Goal: Check status: Check status

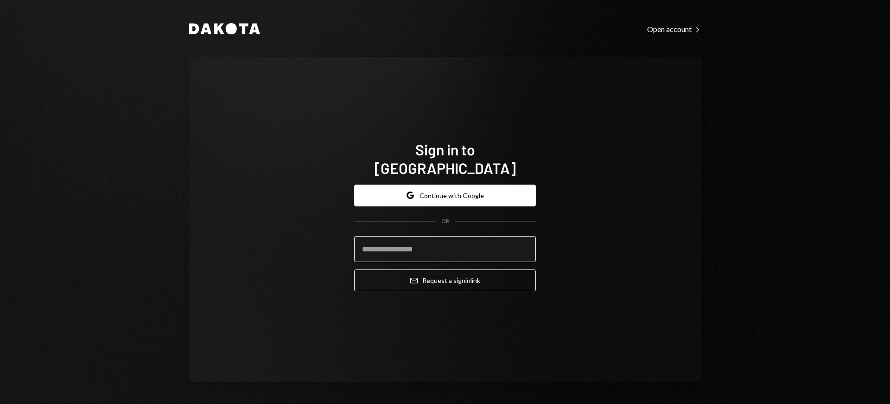
drag, startPoint x: 450, startPoint y: 243, endPoint x: 503, endPoint y: 244, distance: 52.9
click at [458, 243] on input "email" at bounding box center [445, 249] width 182 height 26
drag, startPoint x: 521, startPoint y: 240, endPoint x: 528, endPoint y: 239, distance: 7.0
click at [0, 403] on com-1password-button at bounding box center [0, 404] width 0 height 0
click at [446, 236] on input "email" at bounding box center [445, 249] width 182 height 26
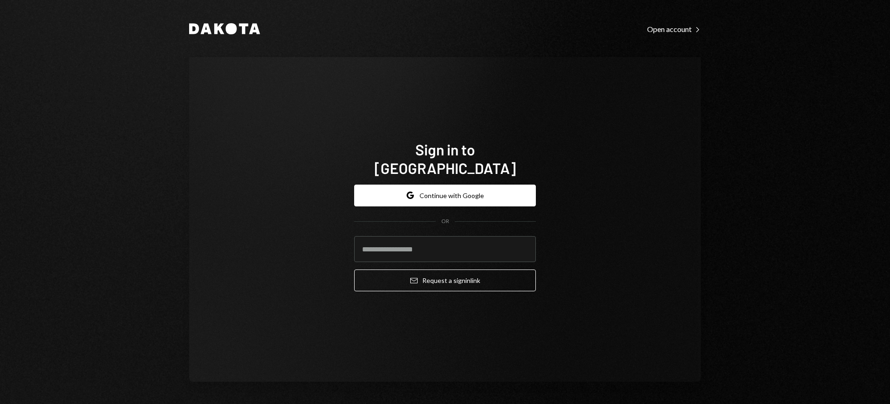
click at [0, 403] on com-1password-button at bounding box center [0, 404] width 0 height 0
type input "**********"
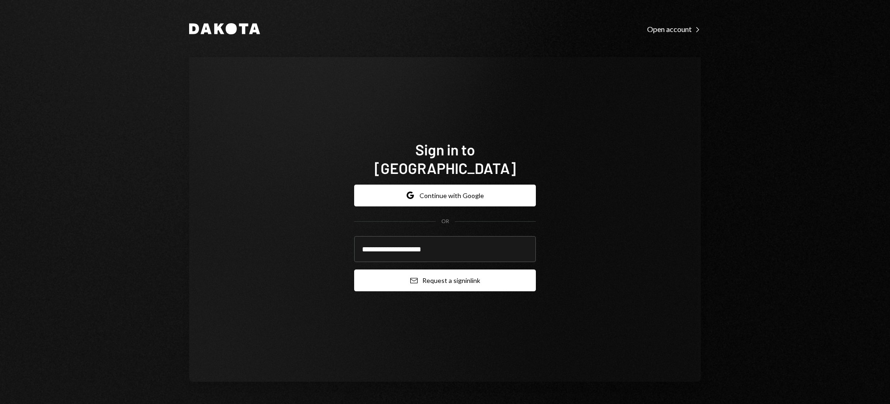
click at [432, 271] on button "Email Request a sign in link" at bounding box center [445, 280] width 182 height 22
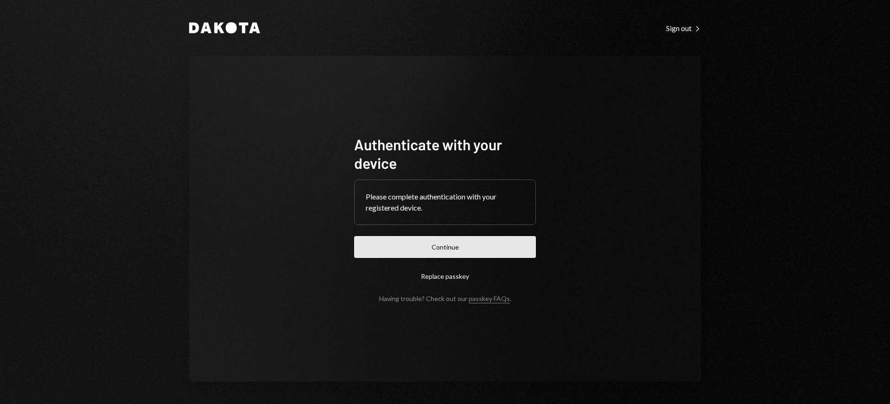
click at [507, 252] on button "Continue" at bounding box center [445, 247] width 182 height 22
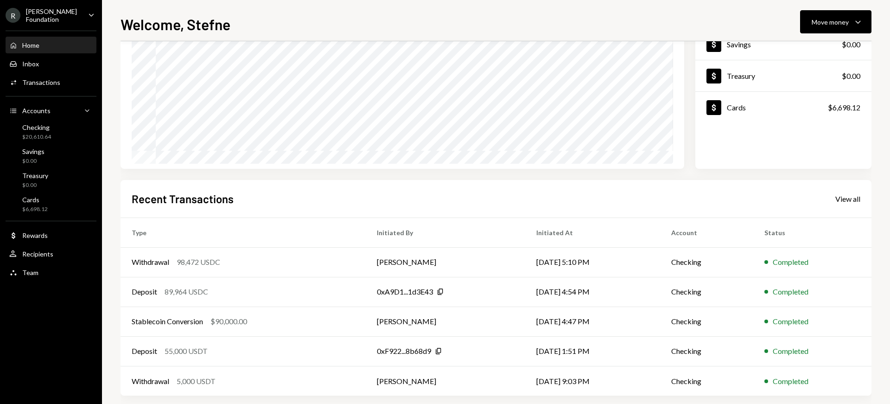
scroll to position [111, 0]
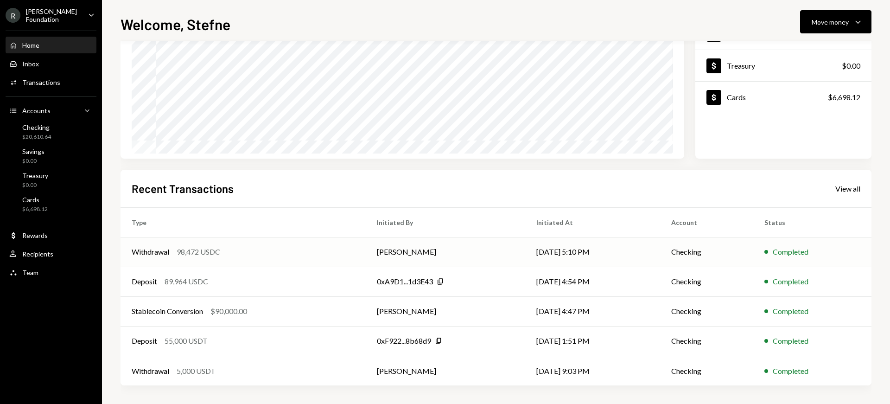
click at [429, 252] on td "[PERSON_NAME]" at bounding box center [446, 252] width 160 height 30
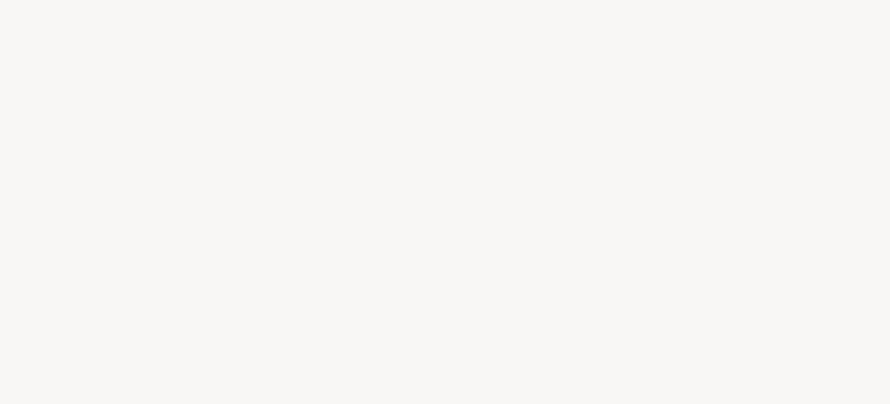
click at [471, 249] on div at bounding box center [445, 202] width 890 height 404
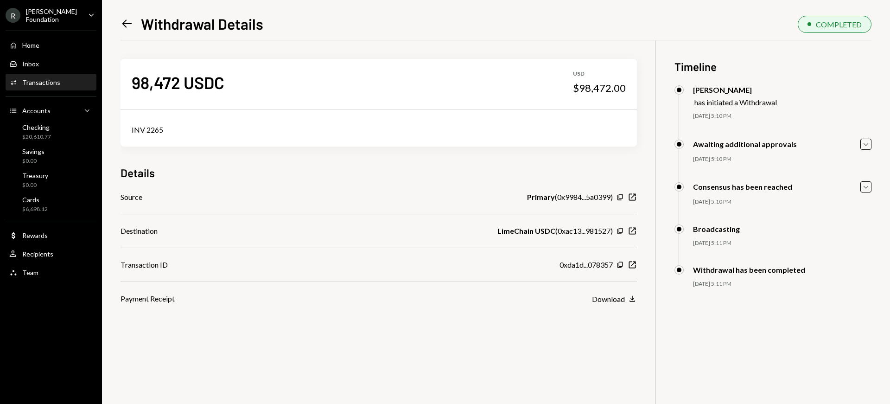
click at [125, 23] on icon "Left Arrow" at bounding box center [127, 23] width 13 height 13
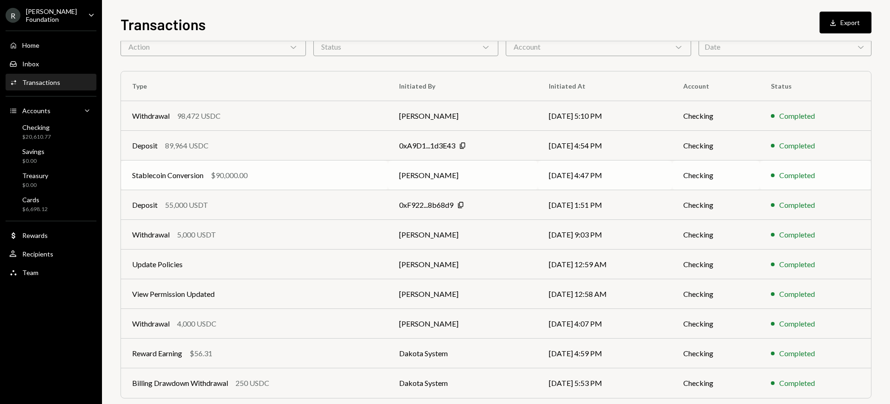
scroll to position [53, 0]
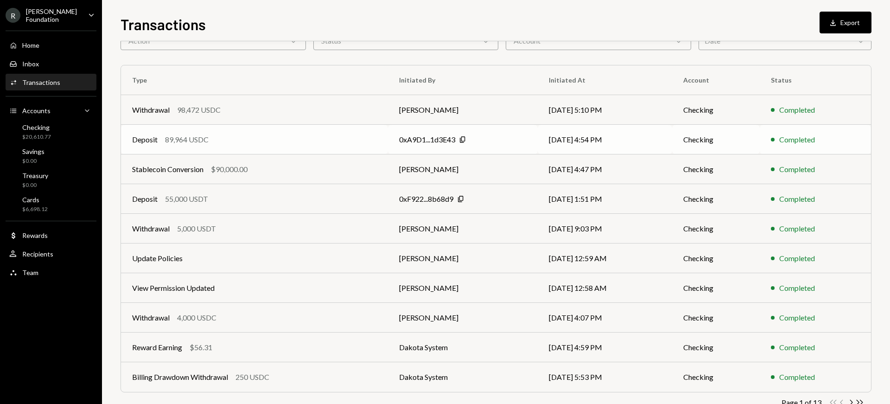
click at [228, 141] on div "Deposit 89,964 USDC" at bounding box center [254, 139] width 245 height 11
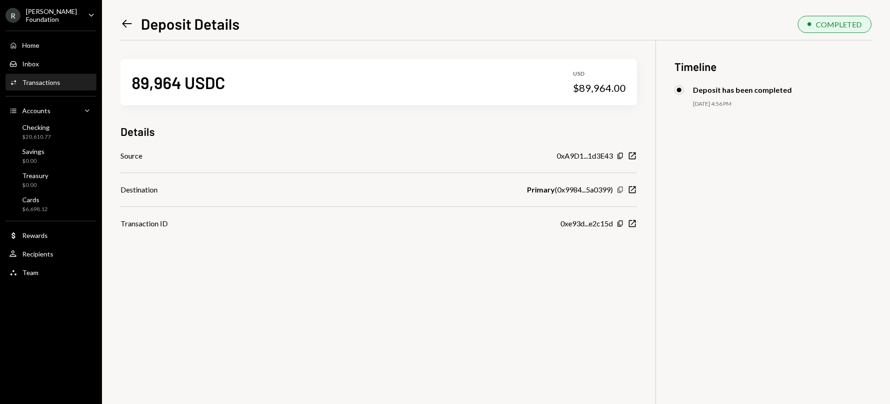
click at [619, 191] on icon "Copy" at bounding box center [620, 189] width 7 height 7
click at [129, 23] on icon "Left Arrow" at bounding box center [127, 23] width 13 height 13
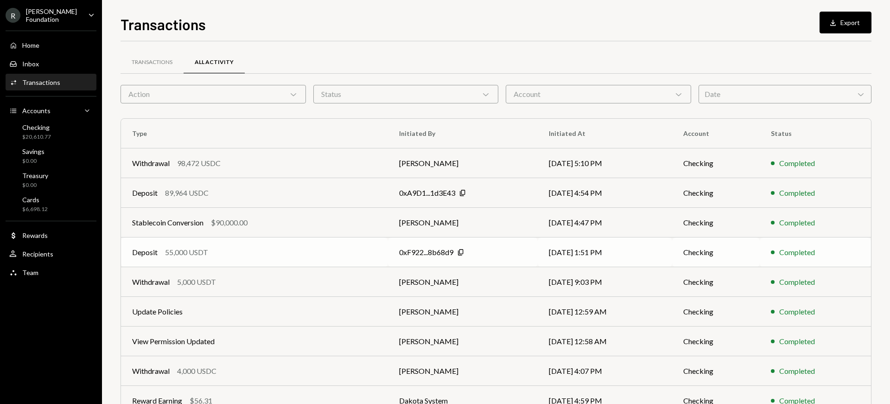
click at [243, 255] on div "Deposit 55,000 USDT" at bounding box center [254, 252] width 245 height 11
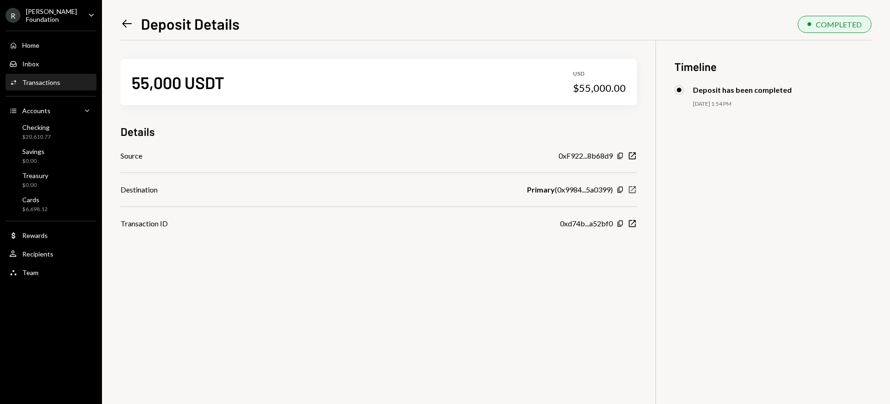
drag, startPoint x: 621, startPoint y: 190, endPoint x: 630, endPoint y: 189, distance: 8.4
click at [621, 190] on icon "Copy" at bounding box center [620, 189] width 7 height 7
click at [129, 32] on div "Left Arrow Deposit Details" at bounding box center [180, 23] width 119 height 19
click at [128, 28] on icon "Left Arrow" at bounding box center [127, 23] width 13 height 13
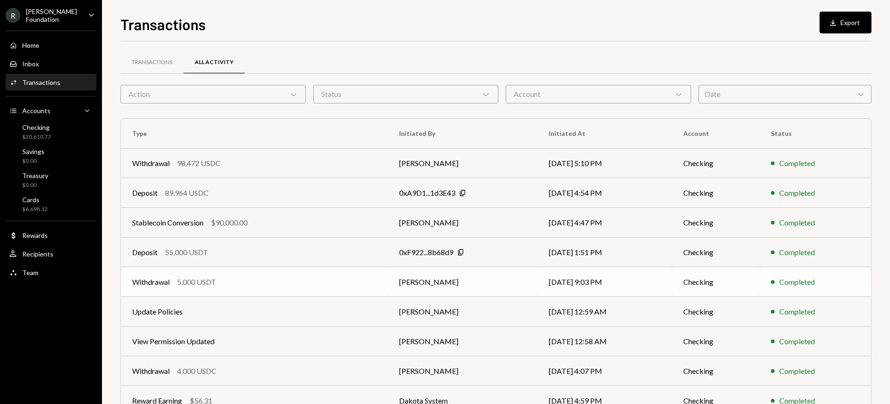
click at [287, 291] on td "Withdrawal 5,000 USDT" at bounding box center [254, 282] width 267 height 30
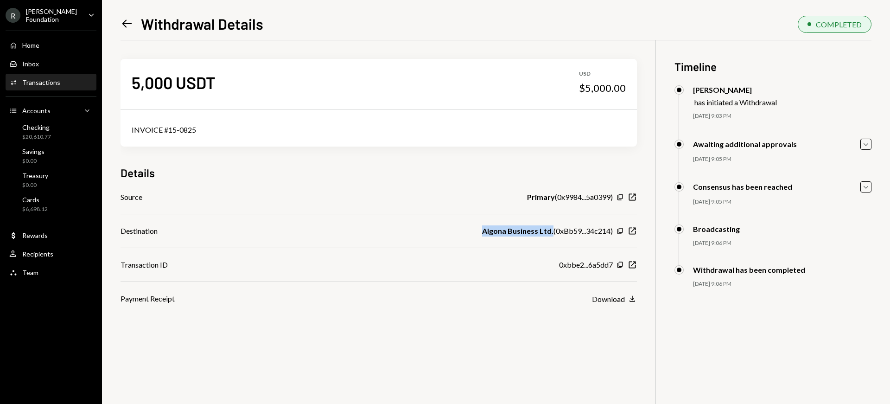
drag, startPoint x: 484, startPoint y: 231, endPoint x: 551, endPoint y: 231, distance: 67.2
click at [551, 231] on div "Algona Business Ltd. ( 0xBb59...34c214 )" at bounding box center [547, 230] width 131 height 11
copy b "Algona Business Ltd."
click at [126, 24] on icon at bounding box center [127, 24] width 10 height 8
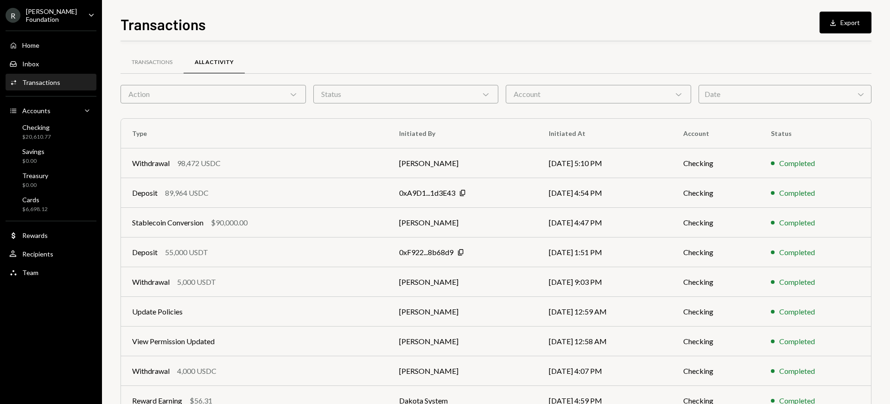
scroll to position [80, 0]
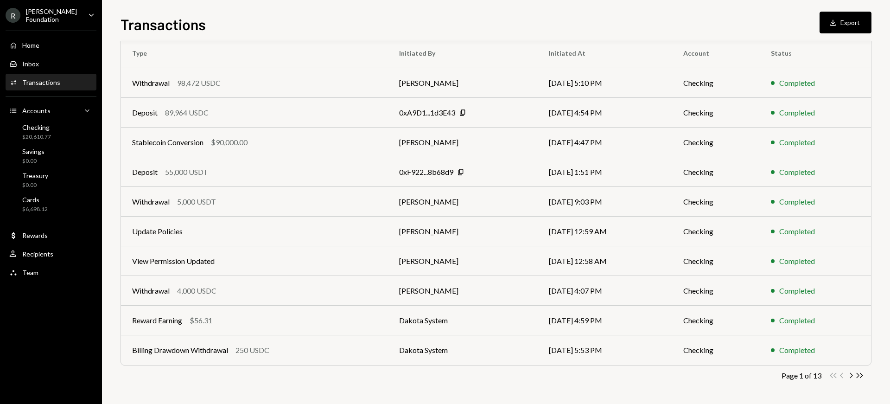
click at [259, 285] on div "Withdrawal 4,000 USDC" at bounding box center [254, 290] width 245 height 11
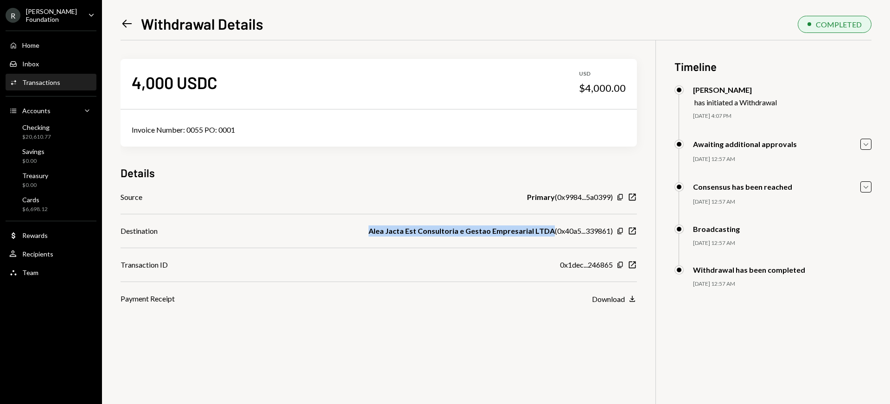
drag, startPoint x: 374, startPoint y: 231, endPoint x: 551, endPoint y: 232, distance: 177.1
click at [551, 232] on b "Alea Jacta Est Consultoria e Gestao Empresarial LTDA" at bounding box center [462, 230] width 186 height 11
copy b "Alea Jacta Est Consultoria e Gestao Empresarial LTDA"
click at [122, 25] on icon "Left Arrow" at bounding box center [127, 23] width 13 height 13
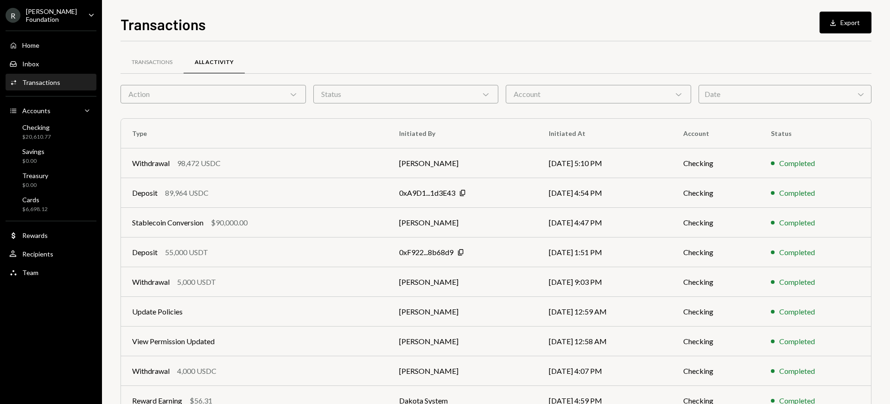
scroll to position [80, 0]
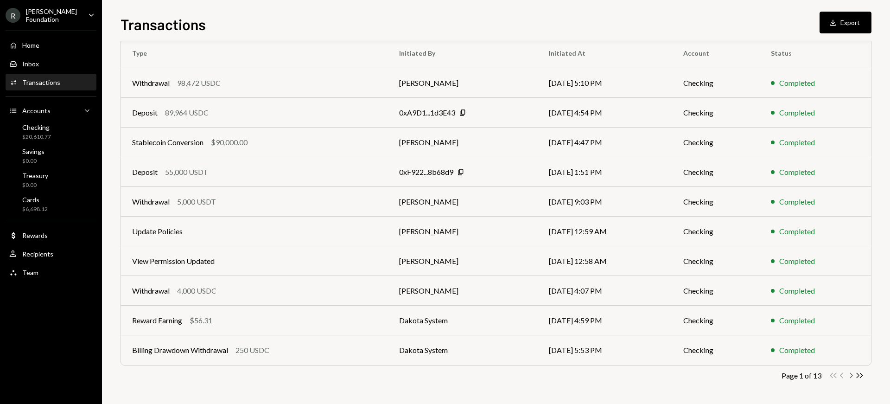
click at [852, 376] on icon "button" at bounding box center [851, 375] width 3 height 5
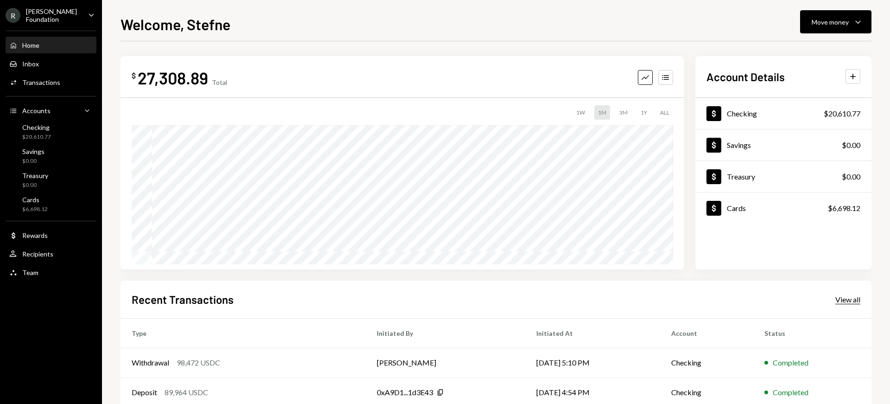
click at [850, 300] on div "View all" at bounding box center [848, 299] width 25 height 9
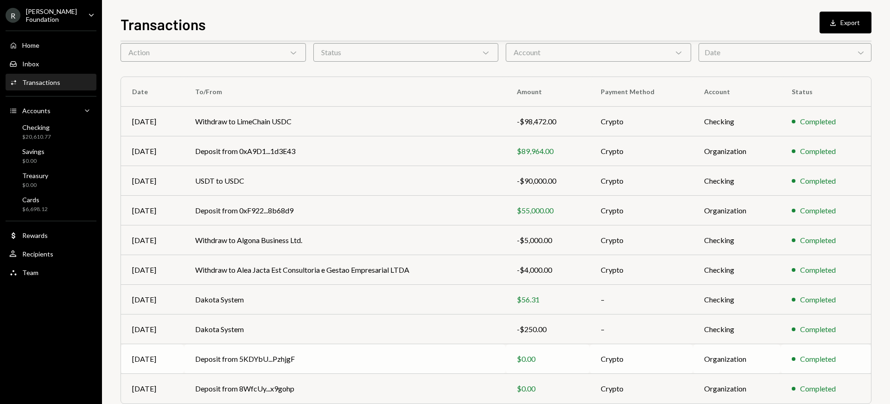
scroll to position [80, 0]
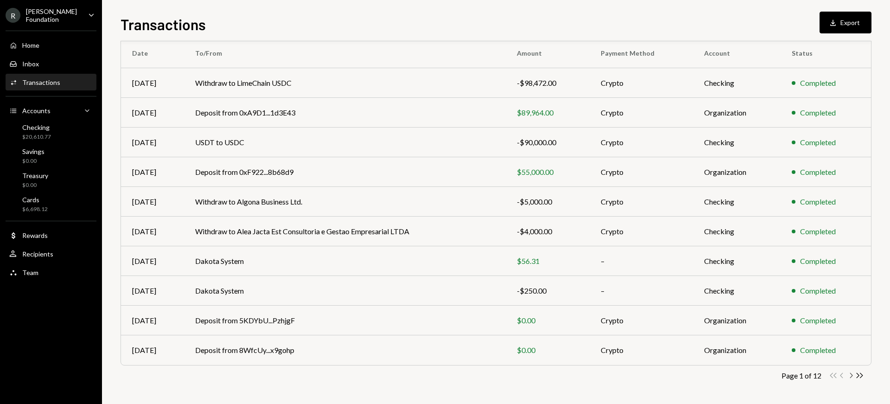
click at [850, 376] on icon "Chevron Right" at bounding box center [851, 375] width 9 height 9
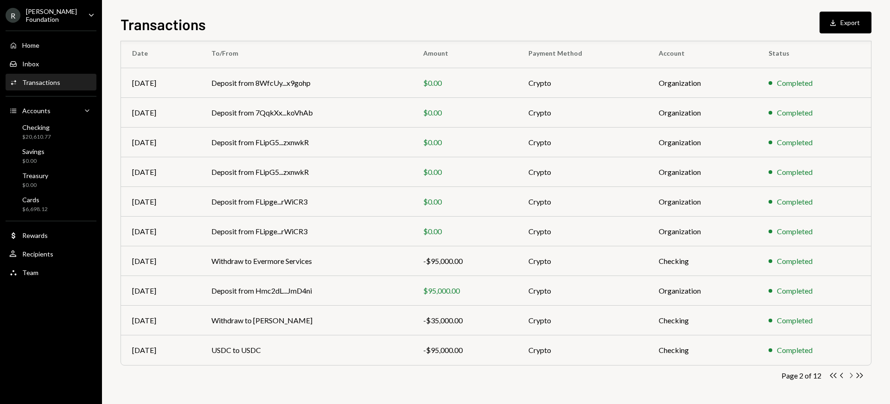
click at [852, 375] on icon "Chevron Right" at bounding box center [851, 375] width 9 height 9
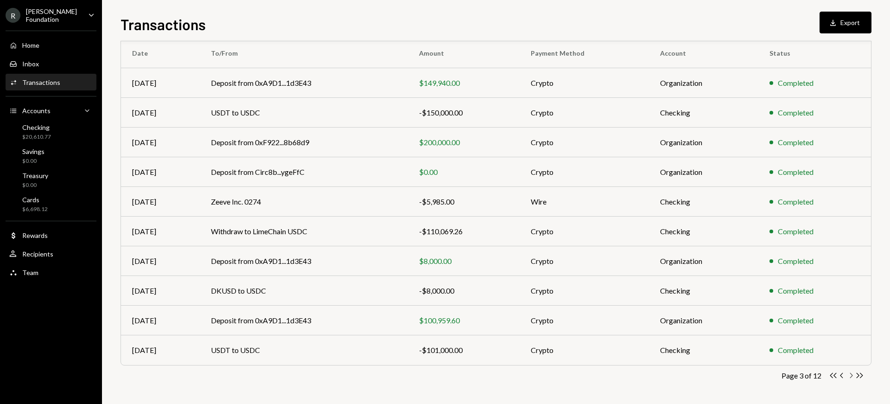
click at [851, 376] on icon "button" at bounding box center [851, 375] width 3 height 5
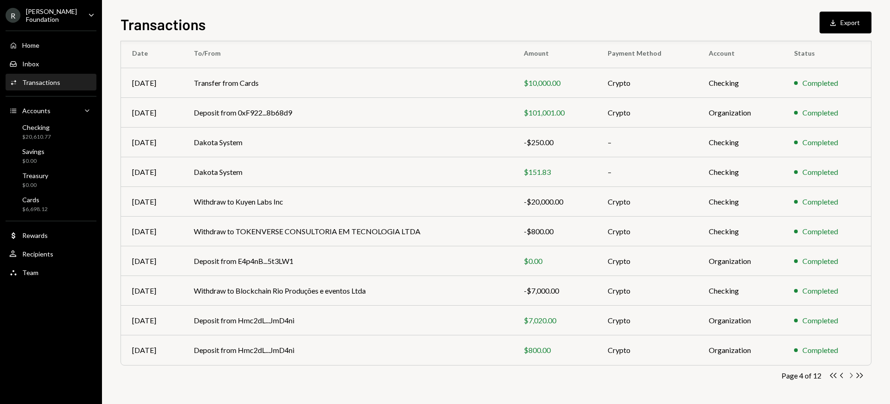
click at [850, 376] on icon "Chevron Right" at bounding box center [851, 375] width 9 height 9
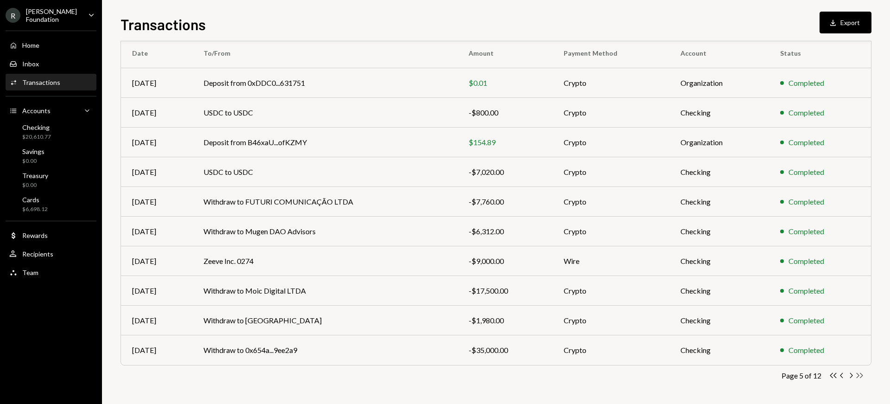
click at [860, 373] on icon "Double Arrow Right" at bounding box center [860, 375] width 9 height 9
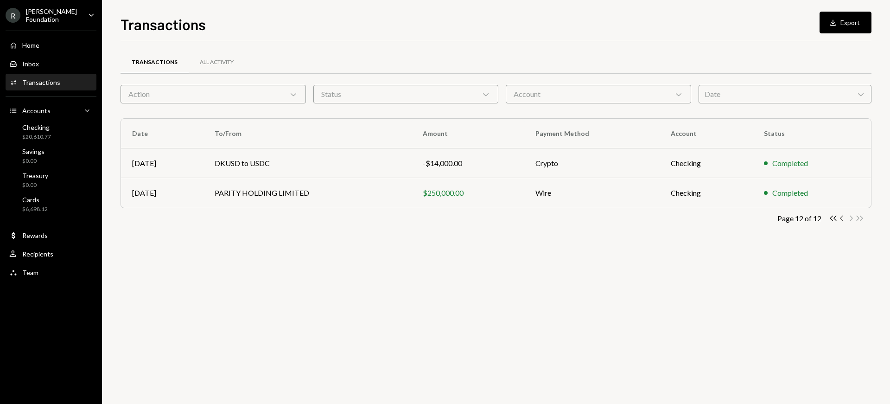
click at [841, 219] on icon "Chevron Left" at bounding box center [842, 218] width 9 height 9
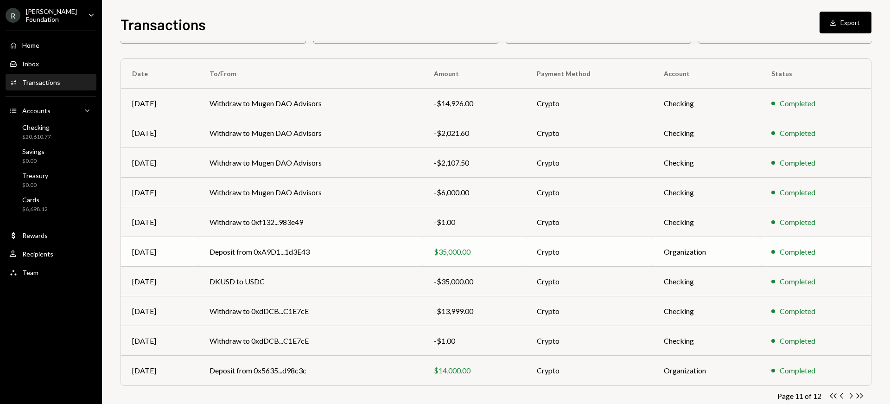
scroll to position [80, 0]
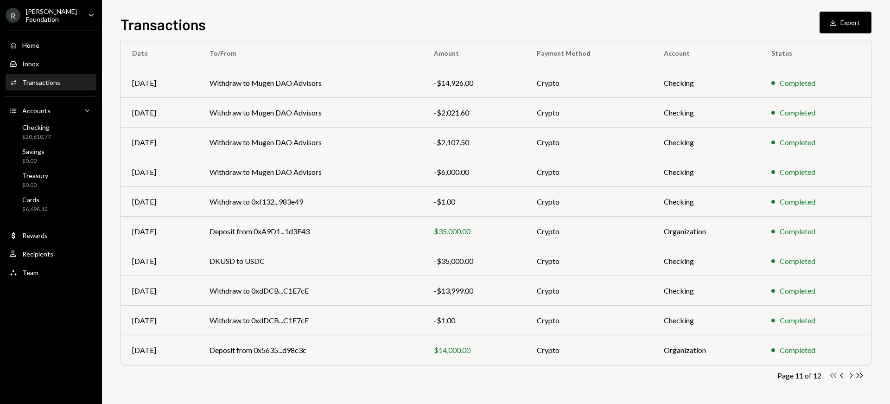
click at [835, 377] on icon "button" at bounding box center [833, 375] width 6 height 5
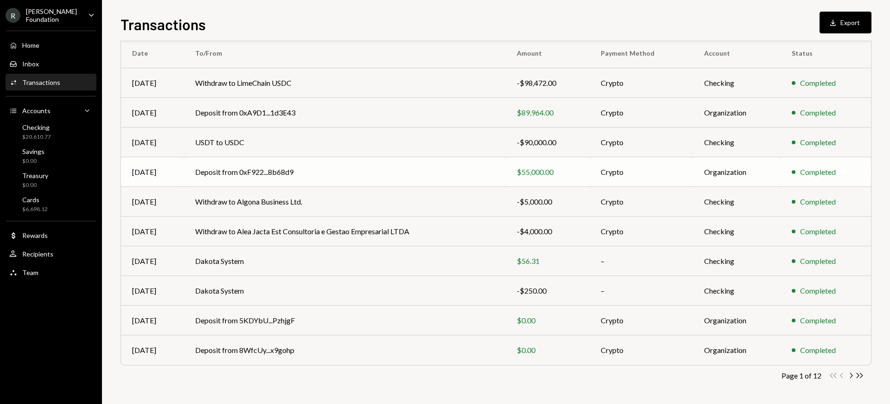
click at [270, 171] on td "Deposit from 0xF922...8b68d9" at bounding box center [345, 172] width 322 height 30
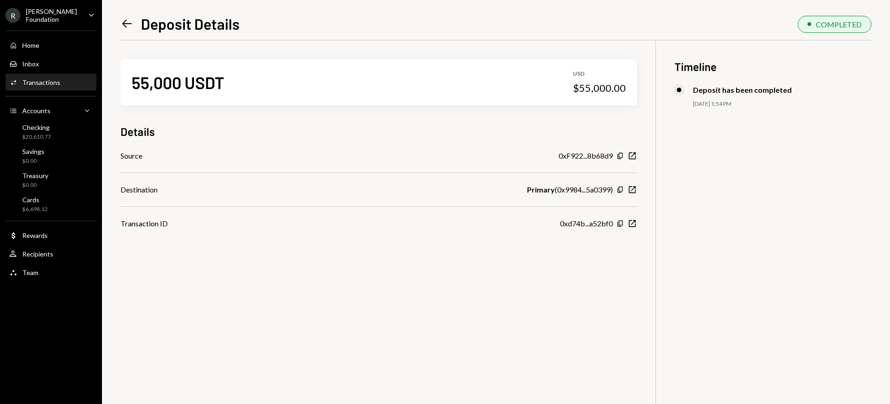
click at [128, 19] on icon "Left Arrow" at bounding box center [127, 23] width 13 height 13
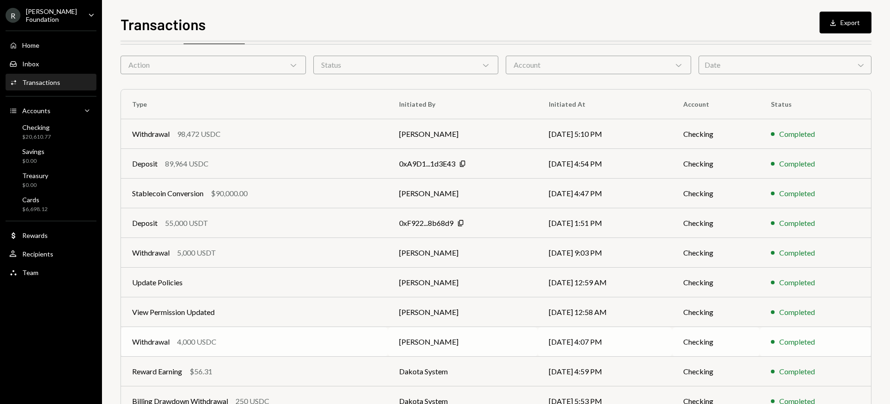
scroll to position [80, 0]
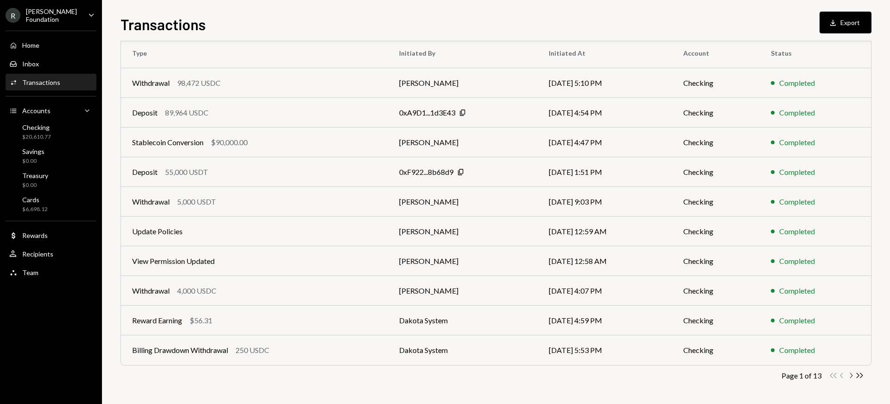
click at [852, 376] on icon "Chevron Right" at bounding box center [851, 375] width 9 height 9
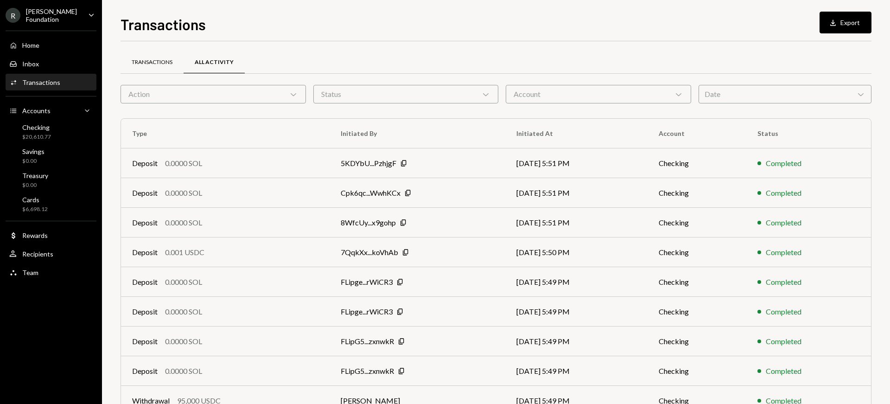
click at [136, 62] on div "Transactions" at bounding box center [152, 62] width 41 height 8
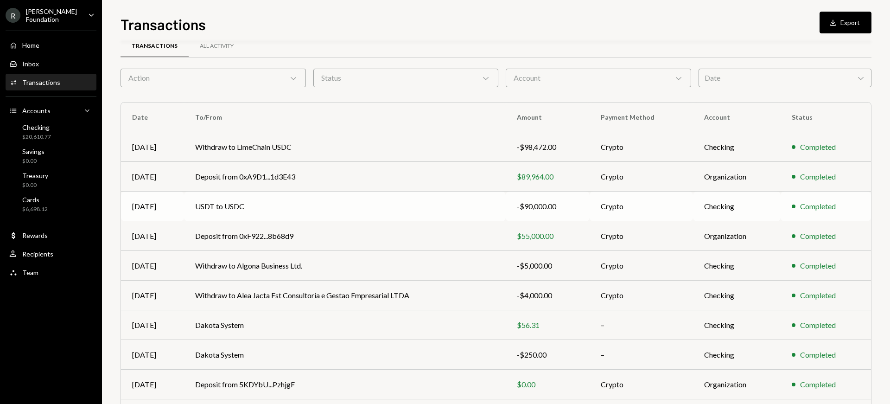
scroll to position [80, 0]
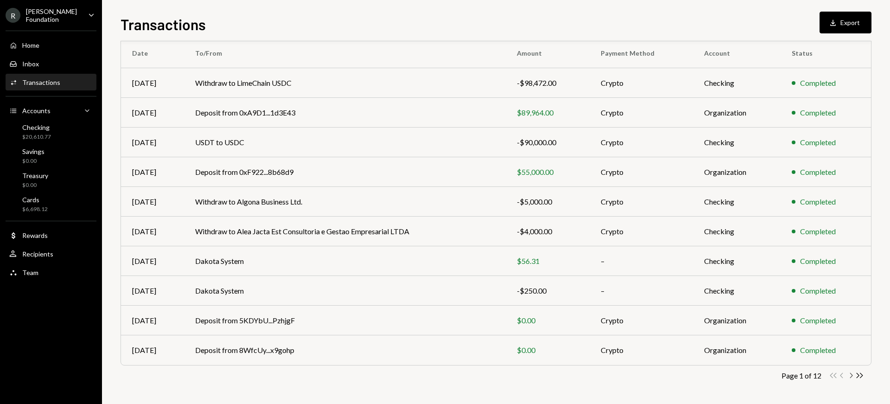
click at [849, 376] on icon "Chevron Right" at bounding box center [851, 375] width 9 height 9
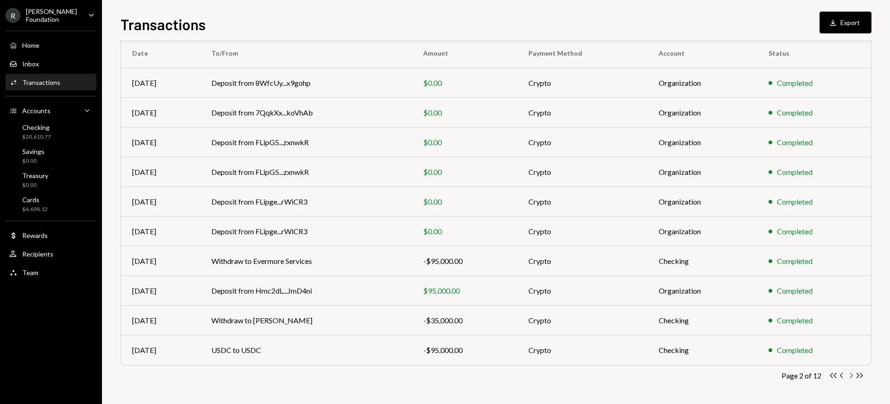
click at [849, 376] on icon "Chevron Right" at bounding box center [851, 375] width 9 height 9
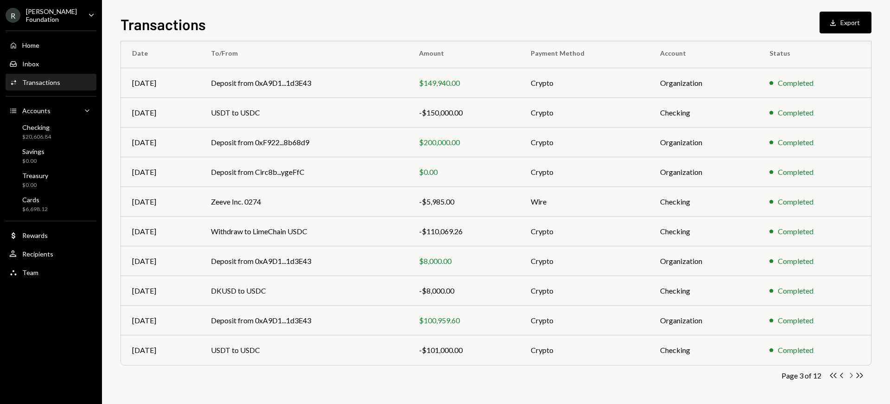
click at [851, 376] on icon "Chevron Right" at bounding box center [851, 375] width 9 height 9
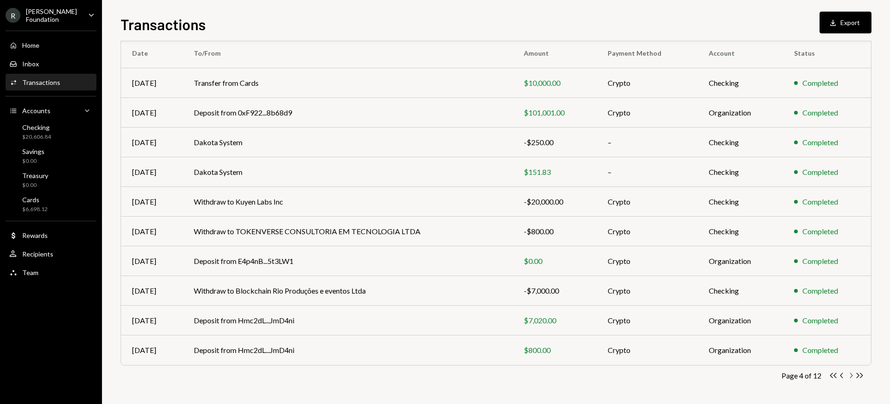
click at [850, 376] on icon "Chevron Right" at bounding box center [851, 375] width 9 height 9
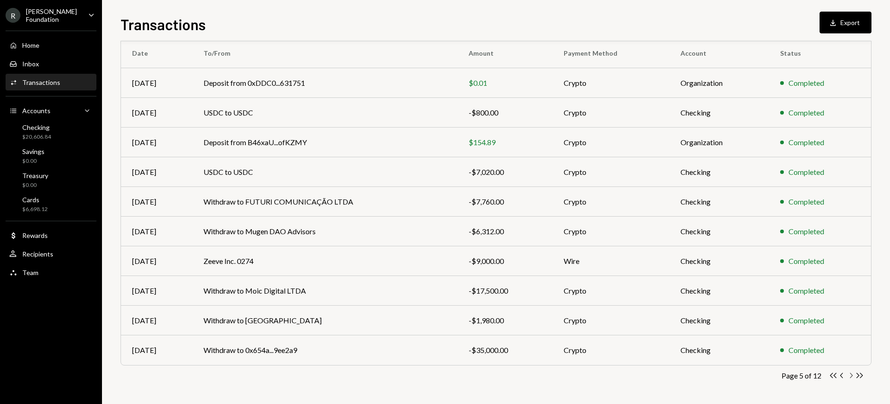
click at [852, 376] on icon "Chevron Right" at bounding box center [851, 375] width 9 height 9
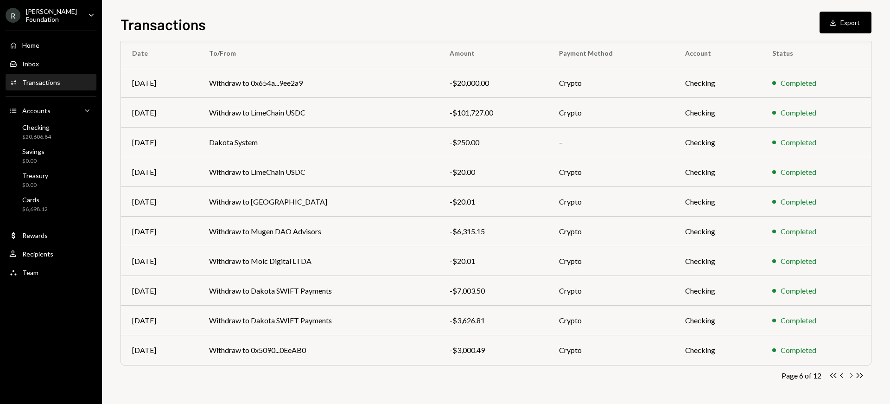
click at [851, 375] on icon "Chevron Right" at bounding box center [851, 375] width 9 height 9
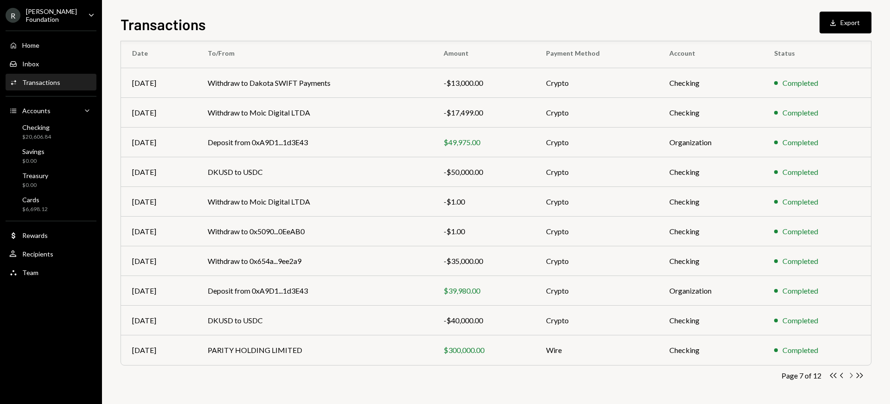
click at [849, 376] on icon "Chevron Right" at bounding box center [851, 375] width 9 height 9
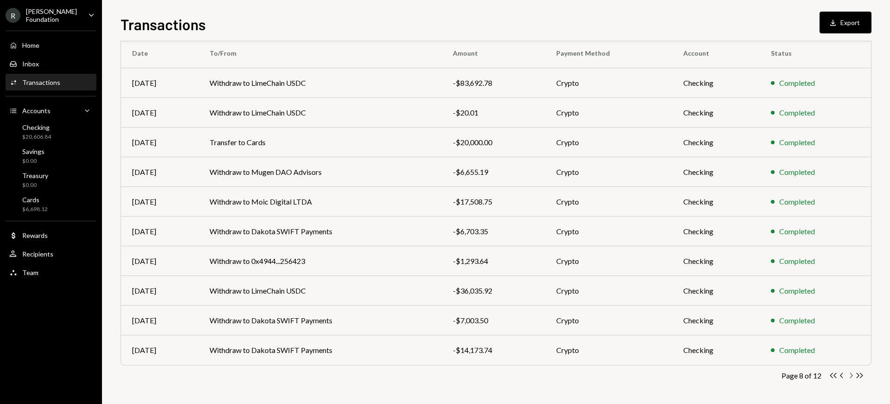
click at [852, 374] on icon "button" at bounding box center [851, 375] width 3 height 5
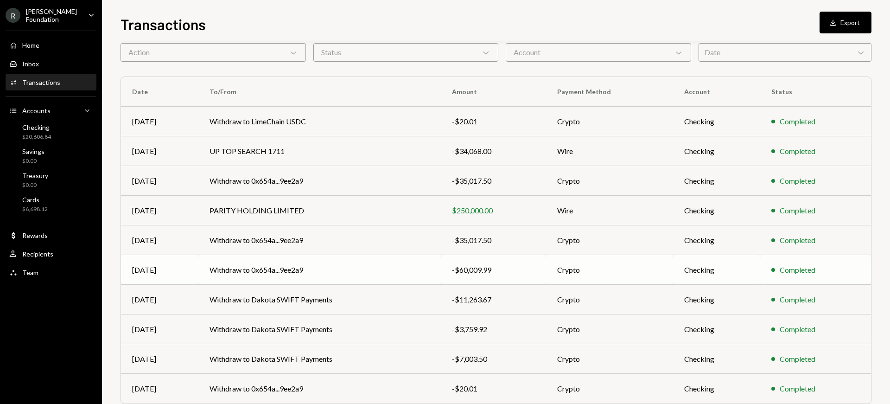
scroll to position [0, 0]
